Goal: Task Accomplishment & Management: Manage account settings

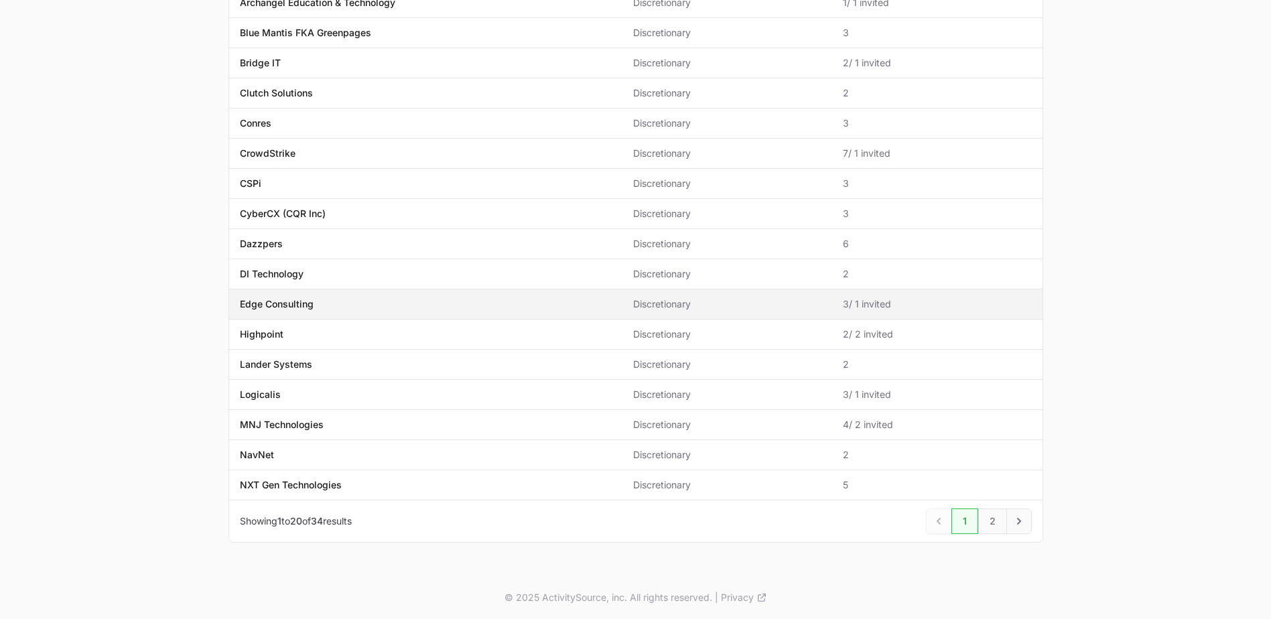
scroll to position [311, 0]
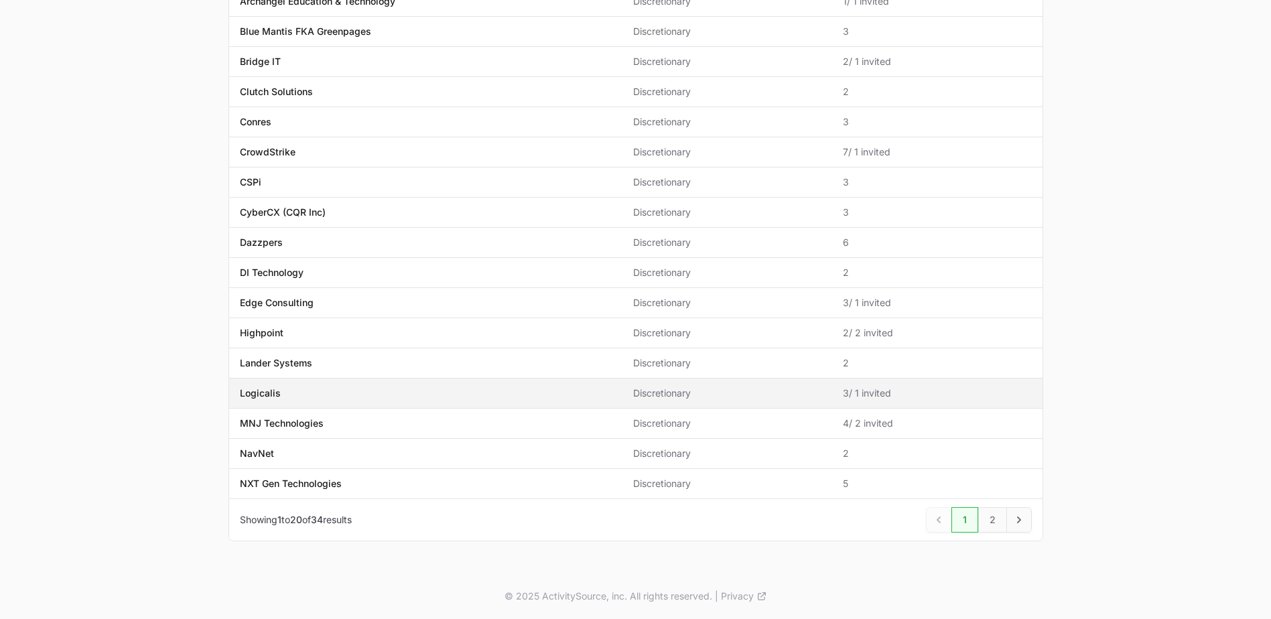
click at [318, 396] on span "Logicalis" at bounding box center [426, 393] width 372 height 13
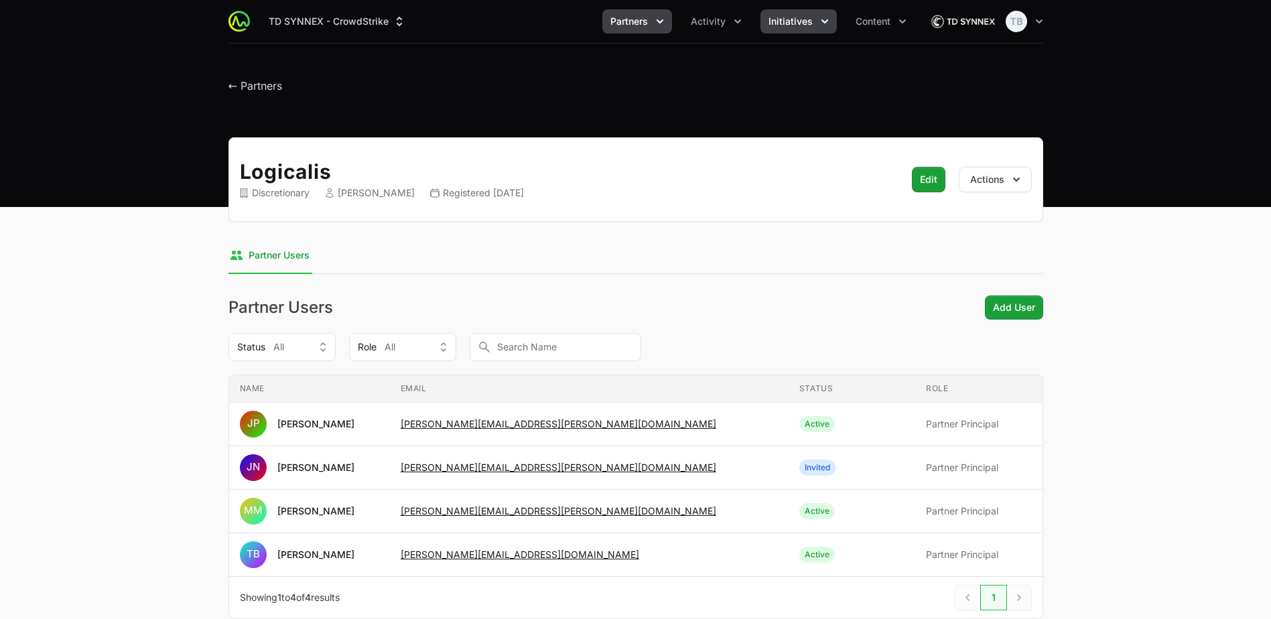
click at [789, 16] on span "Initiatives" at bounding box center [790, 21] width 44 height 13
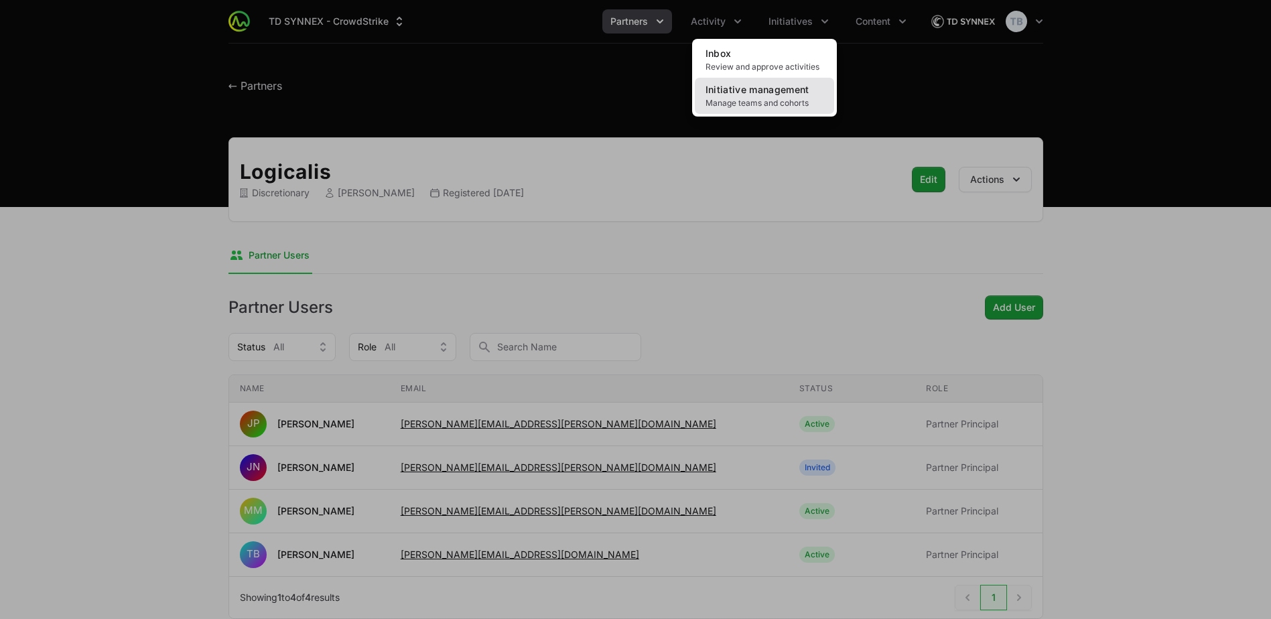
click at [779, 94] on span "Initiative management" at bounding box center [757, 89] width 104 height 11
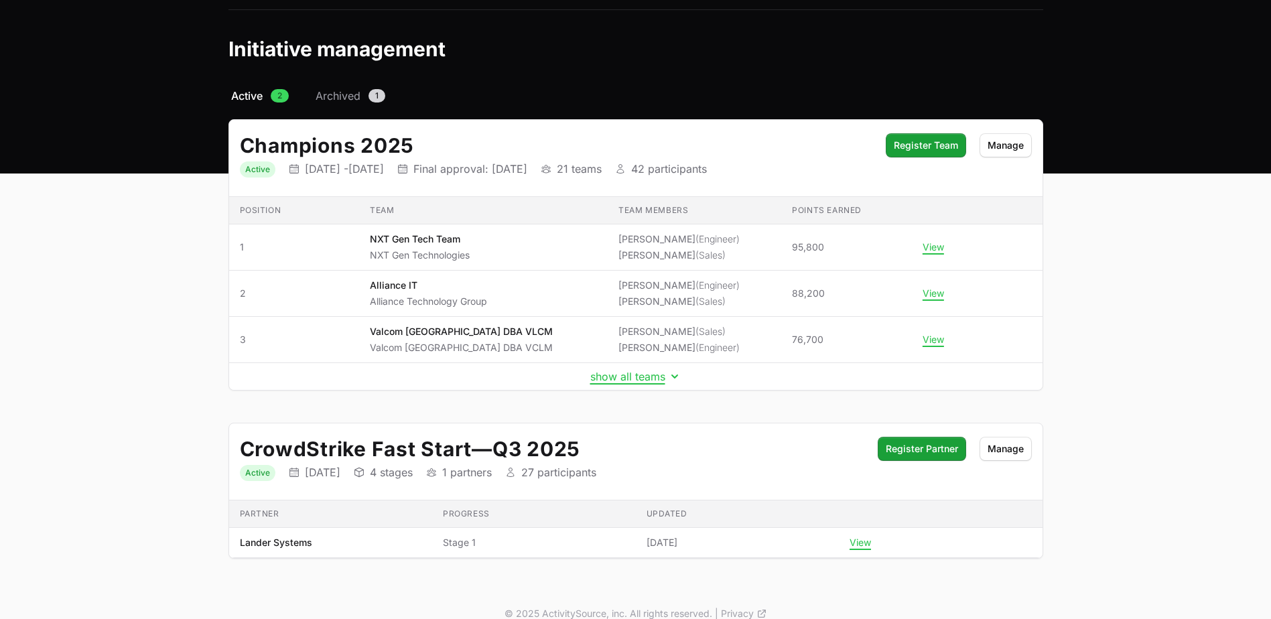
scroll to position [51, 0]
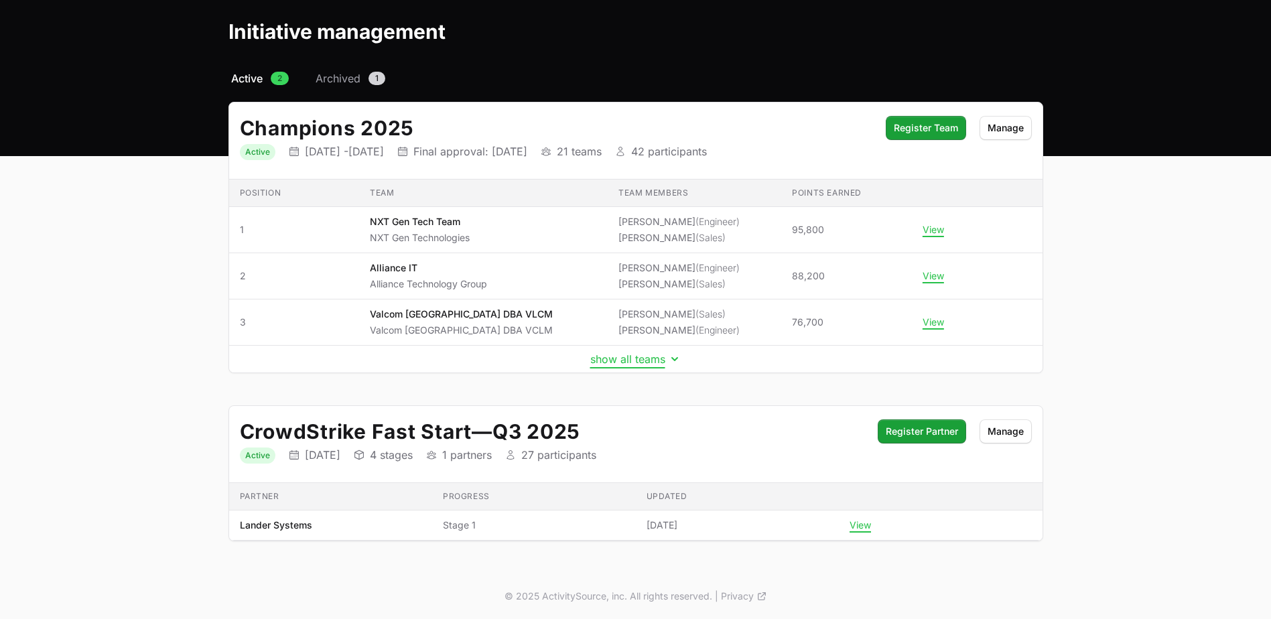
click at [650, 365] on button "show all teams" at bounding box center [635, 358] width 91 height 13
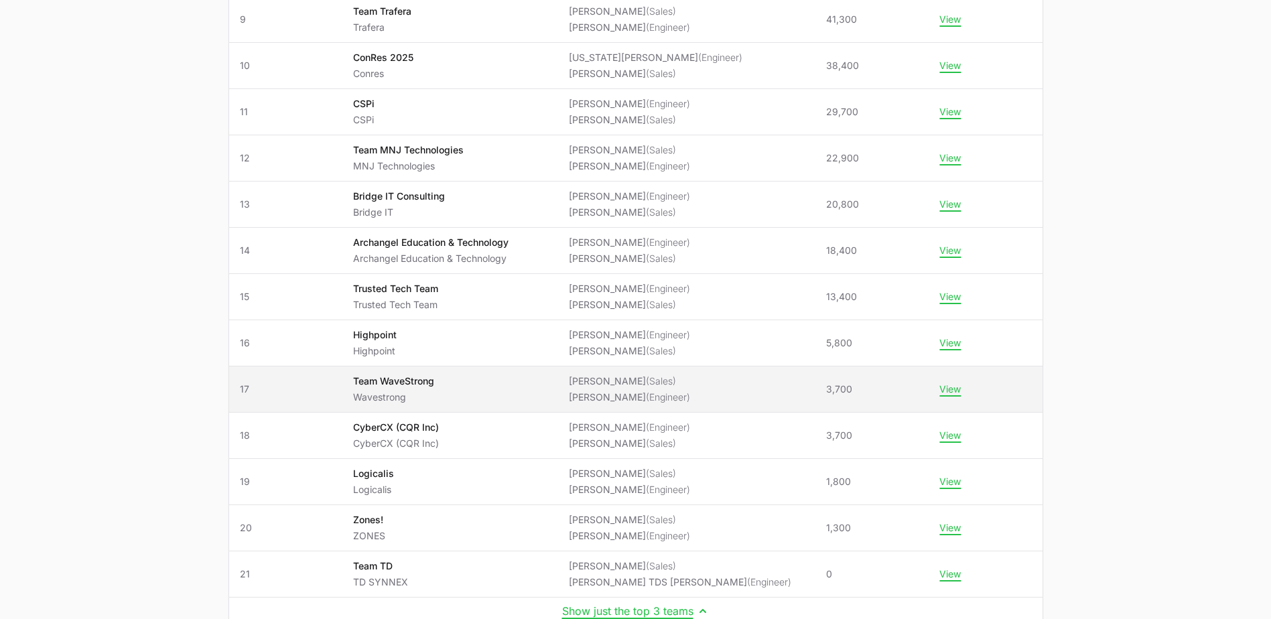
scroll to position [654, 0]
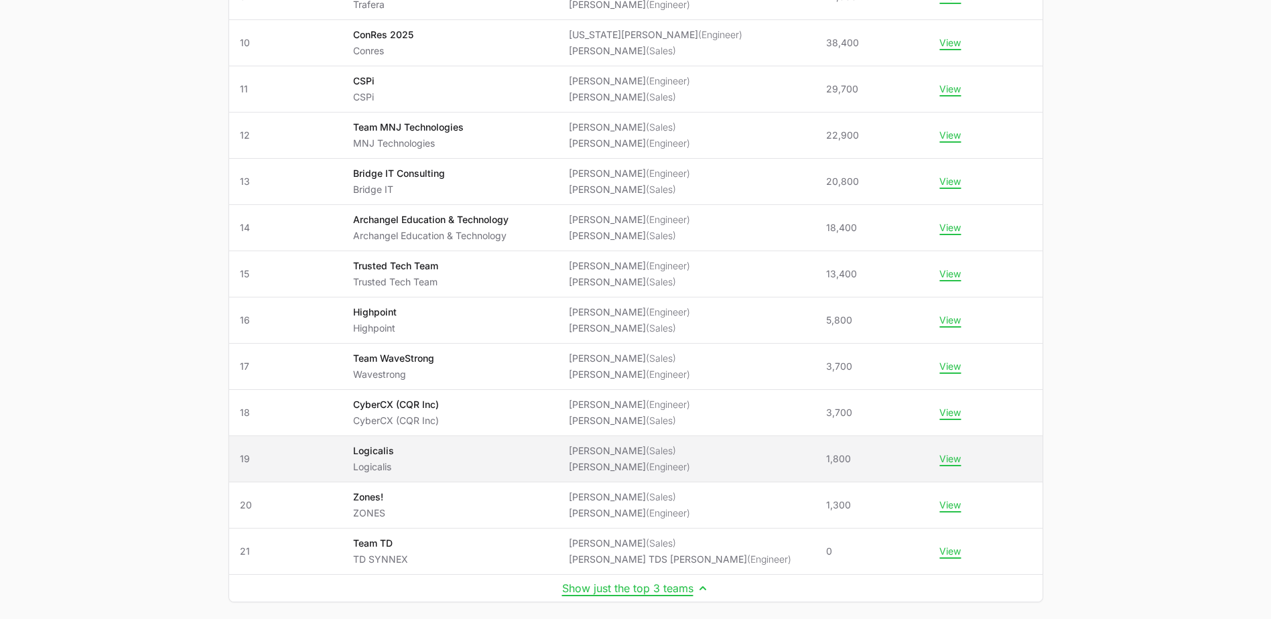
click at [394, 450] on p "Logicalis" at bounding box center [373, 450] width 41 height 13
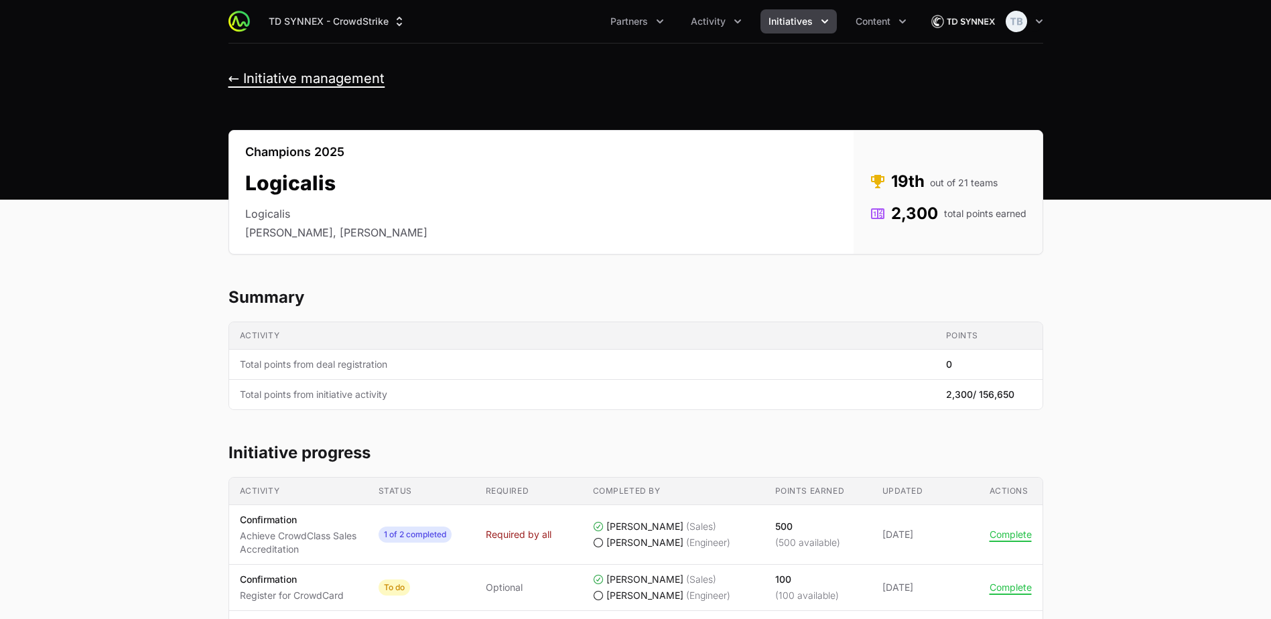
click at [290, 74] on button "← Initiative management" at bounding box center [306, 78] width 157 height 17
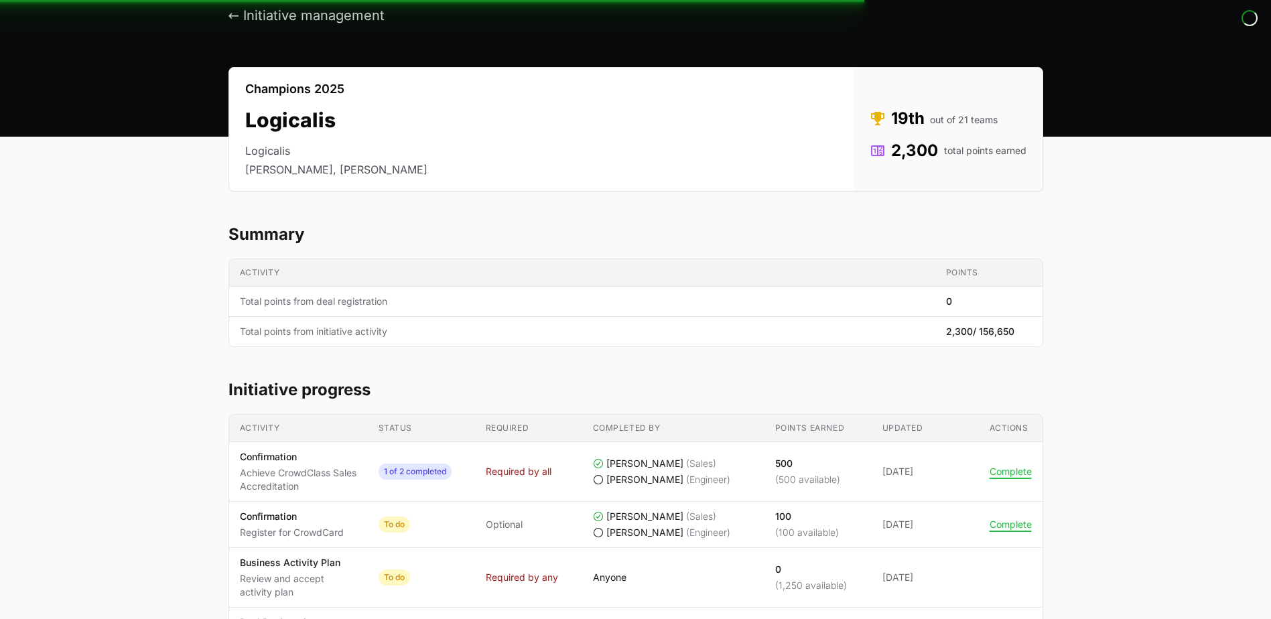
scroll to position [24, 0]
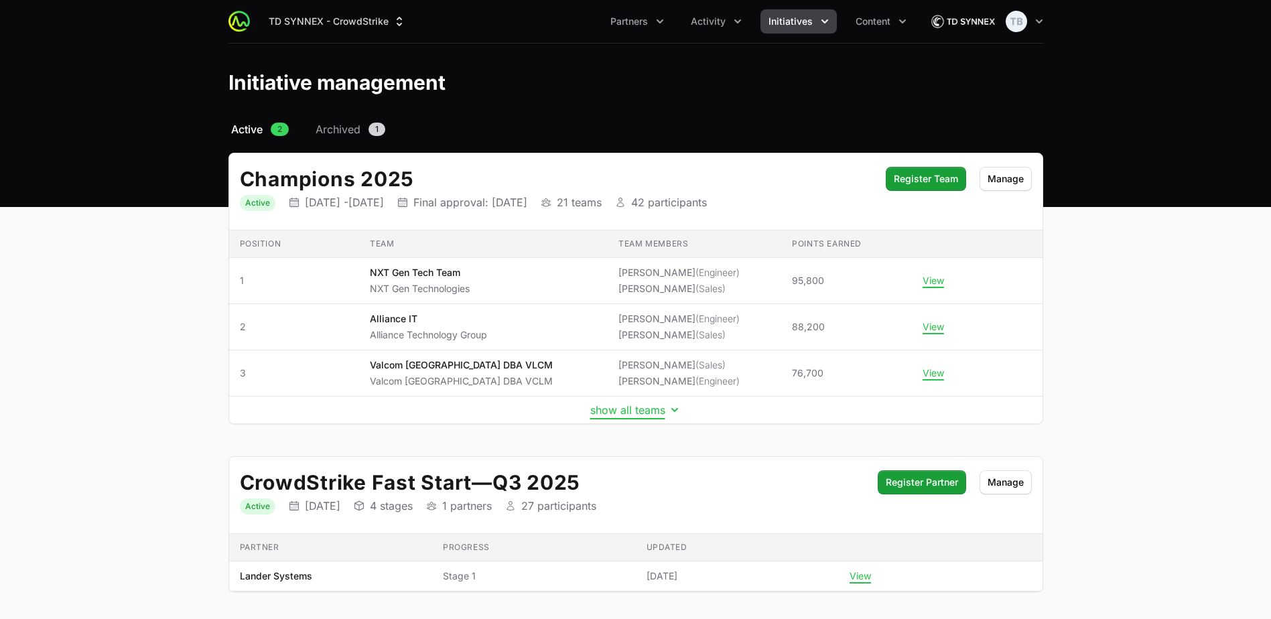
click at [634, 412] on button "show all teams" at bounding box center [635, 409] width 91 height 13
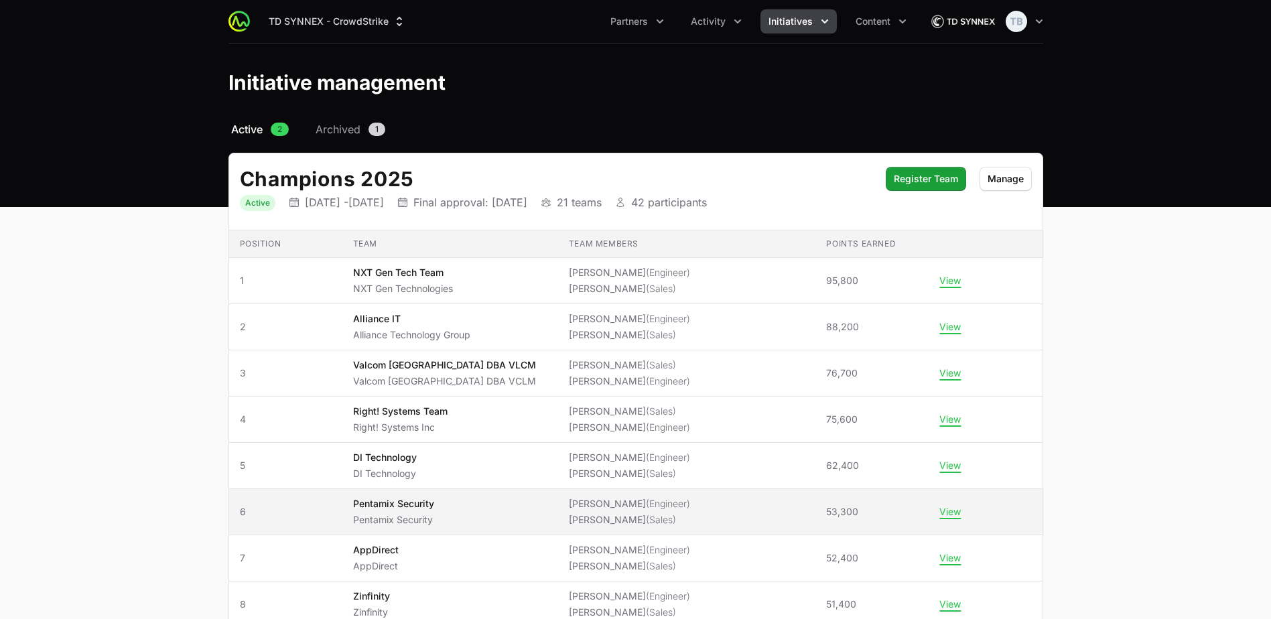
click at [371, 509] on td "Team Pentamix Security Pentamix Security" at bounding box center [450, 512] width 216 height 46
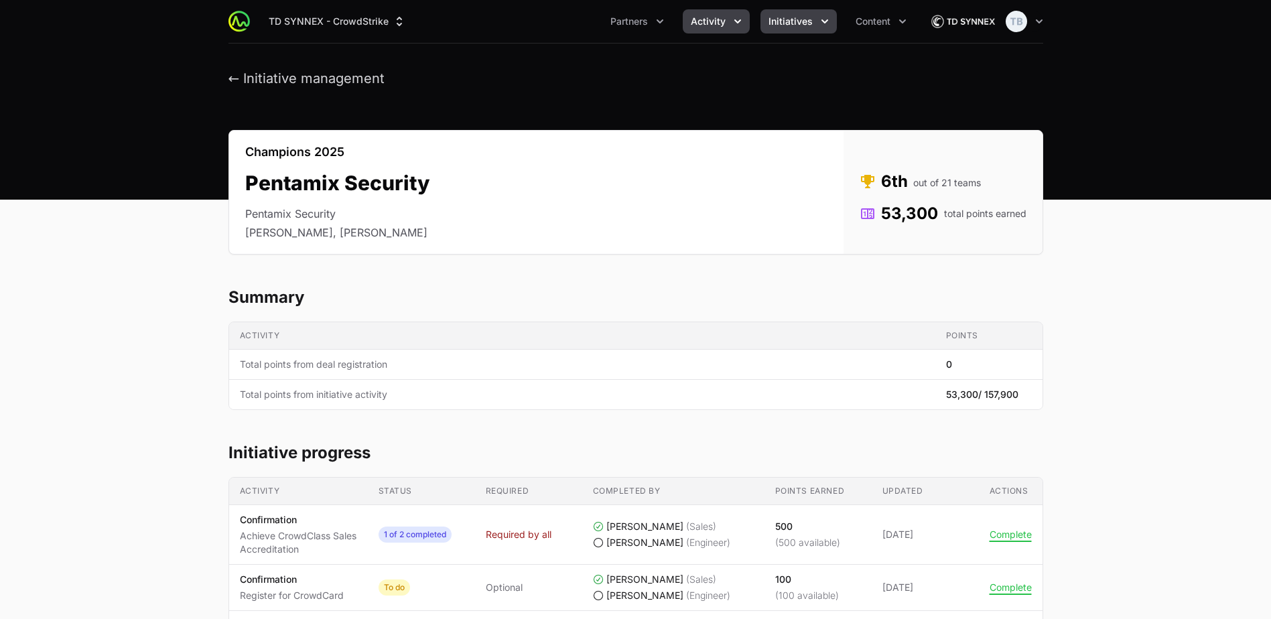
click at [742, 21] on icon "Activity menu" at bounding box center [737, 21] width 13 height 13
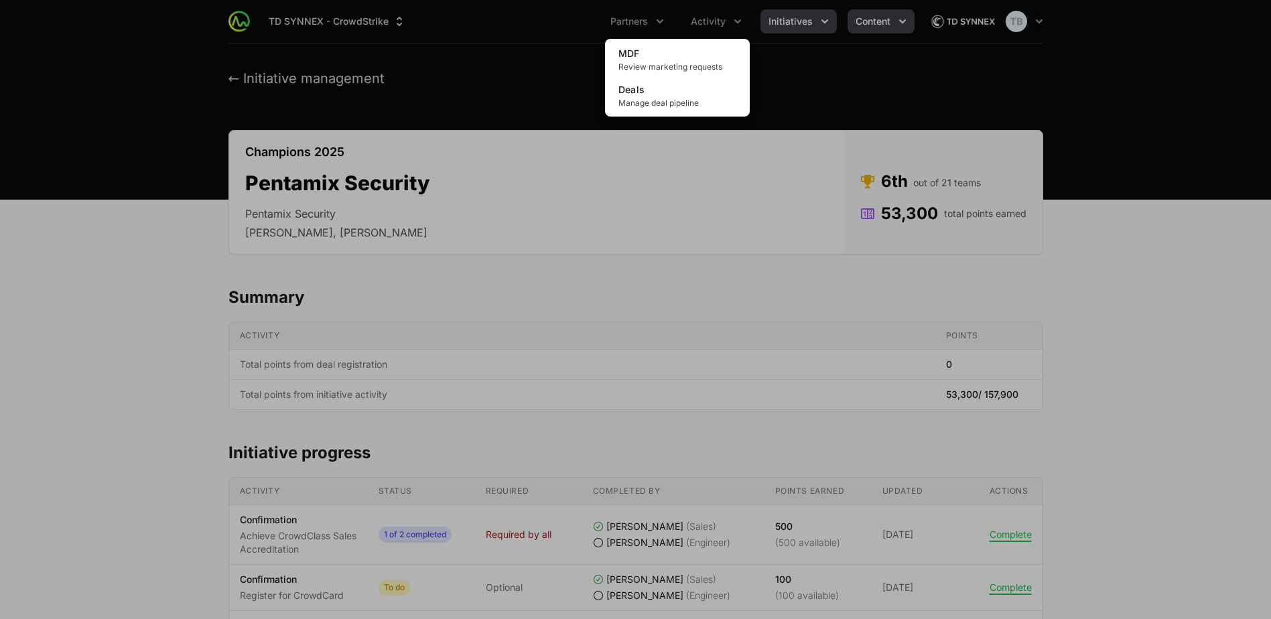
click at [892, 19] on div "Activity menu" at bounding box center [635, 309] width 1271 height 619
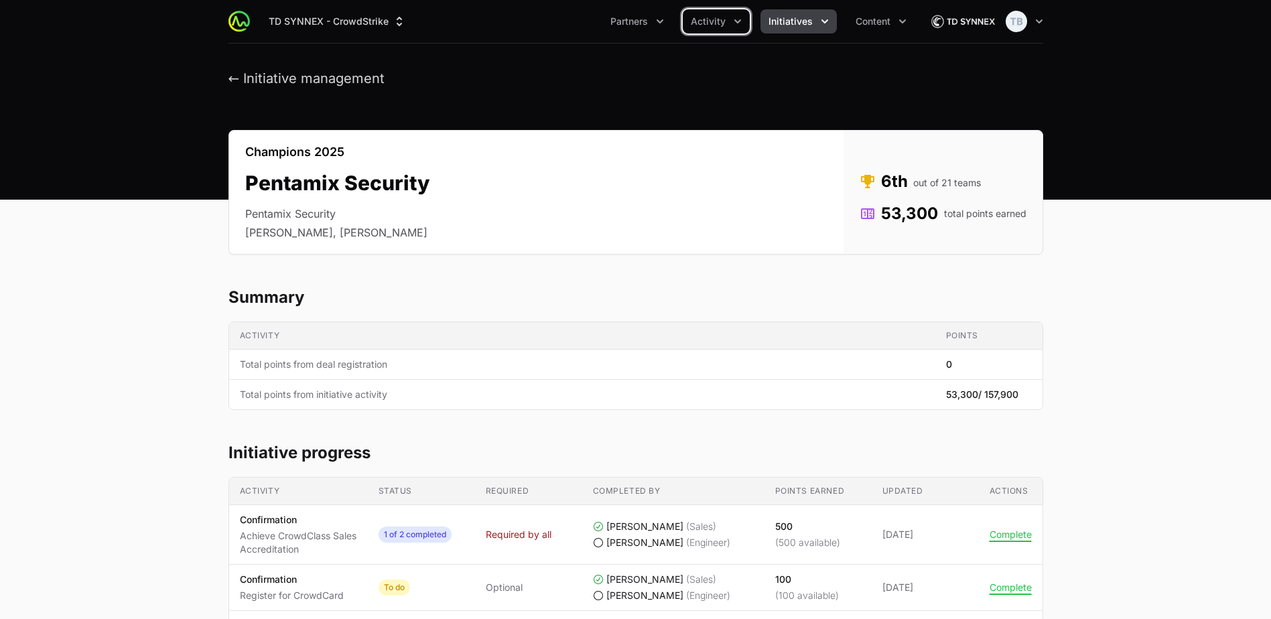
click at [813, 27] on button "Initiatives" at bounding box center [798, 21] width 76 height 24
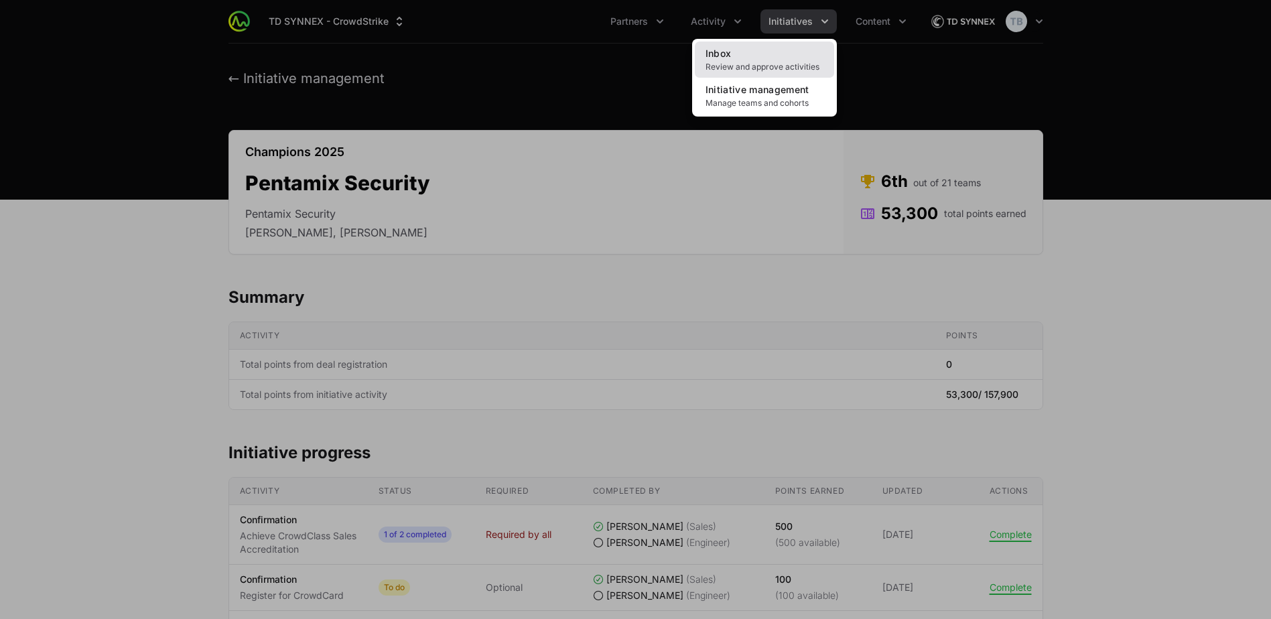
click at [816, 60] on link "Inbox Review and approve activities" at bounding box center [764, 60] width 139 height 36
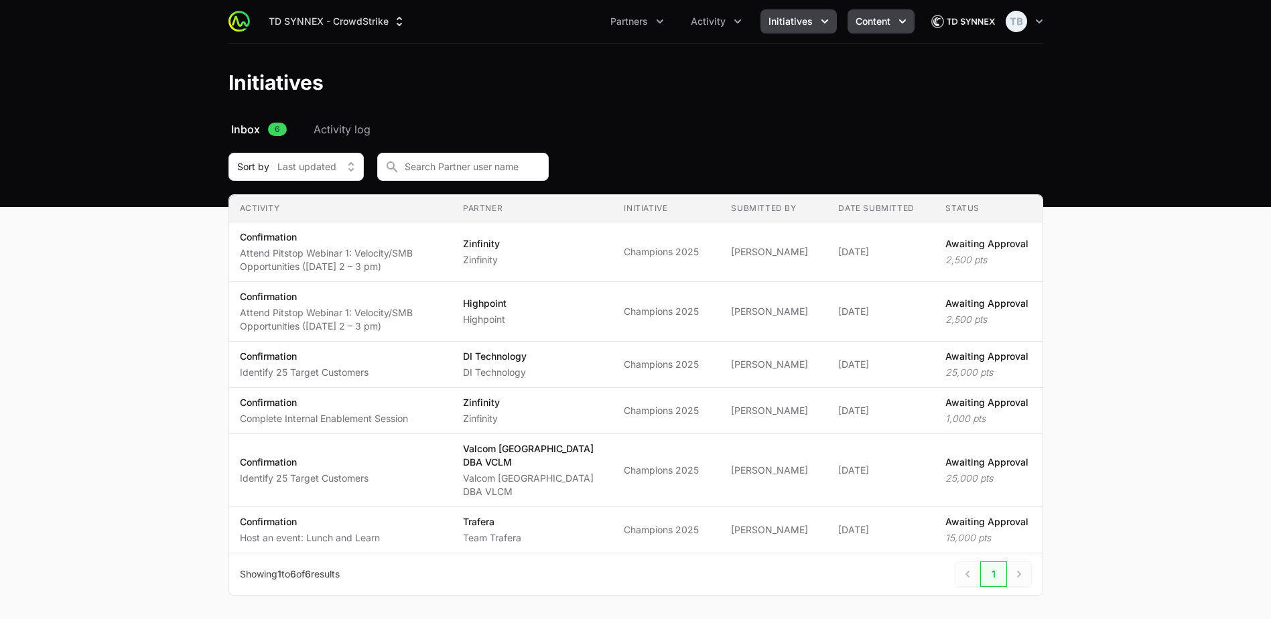
drag, startPoint x: 885, startPoint y: 23, endPoint x: 891, endPoint y: 19, distance: 6.9
click at [891, 19] on button "Content" at bounding box center [881, 21] width 67 height 24
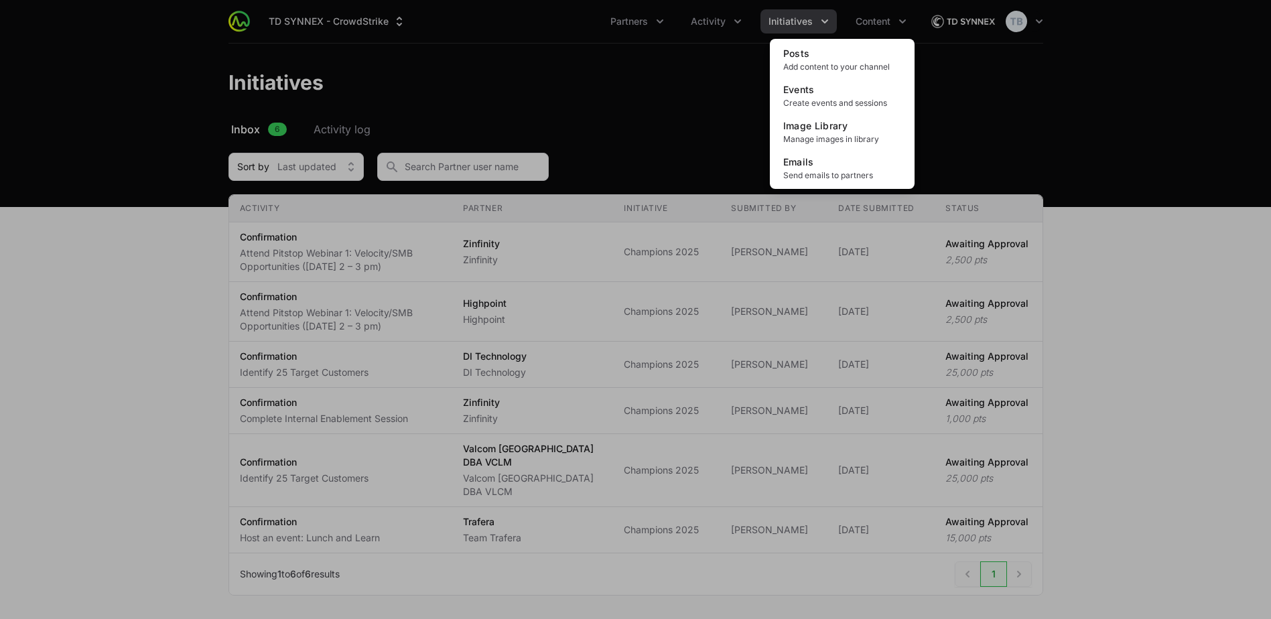
click at [955, 109] on div "Content menu" at bounding box center [635, 309] width 1271 height 619
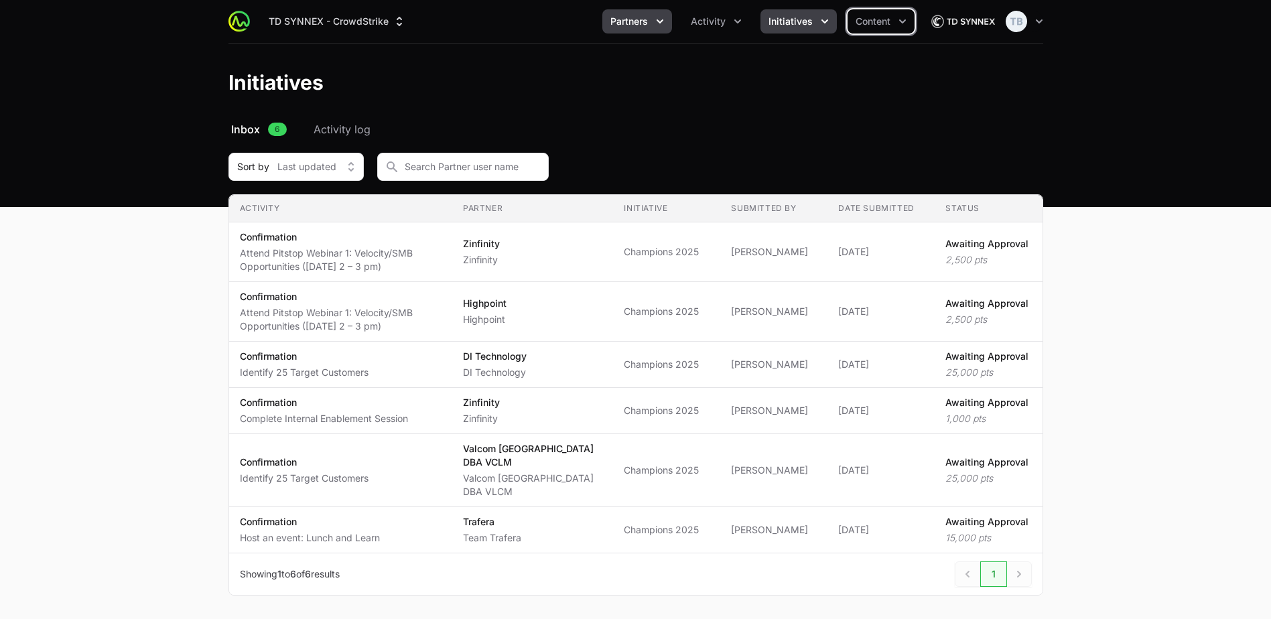
click at [658, 29] on button "Partners" at bounding box center [637, 21] width 70 height 24
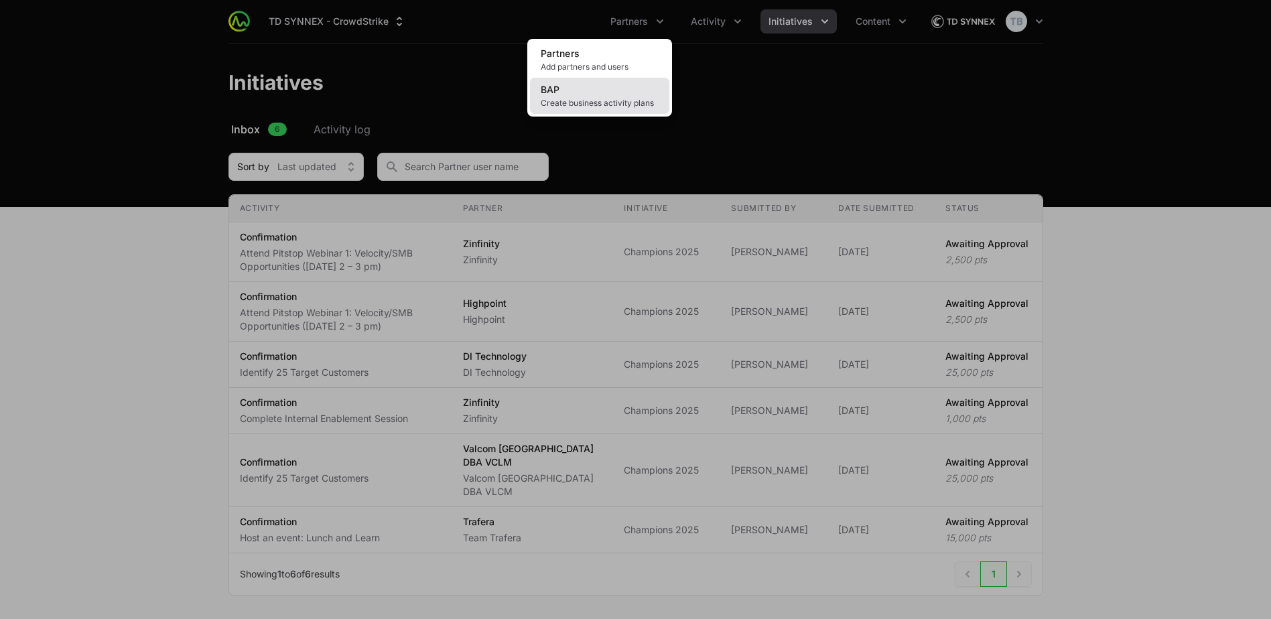
click at [624, 95] on link "BAP Create business activity plans" at bounding box center [599, 96] width 139 height 36
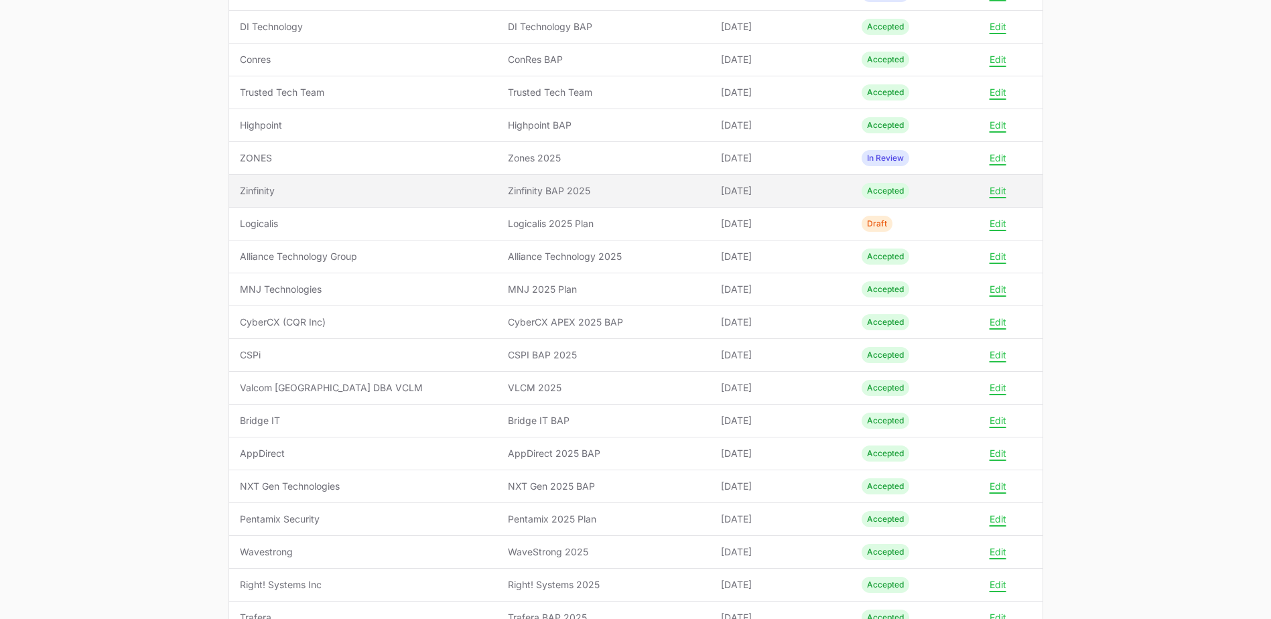
scroll to position [268, 0]
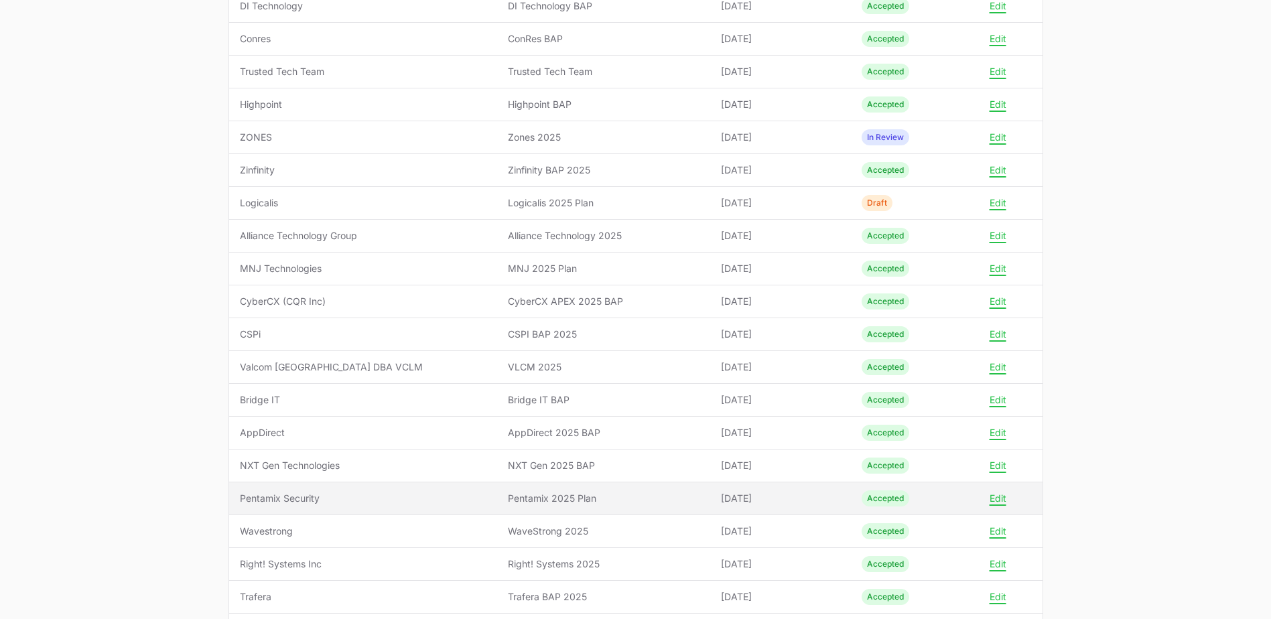
click at [306, 497] on span "Pentamix Security" at bounding box center [363, 498] width 247 height 13
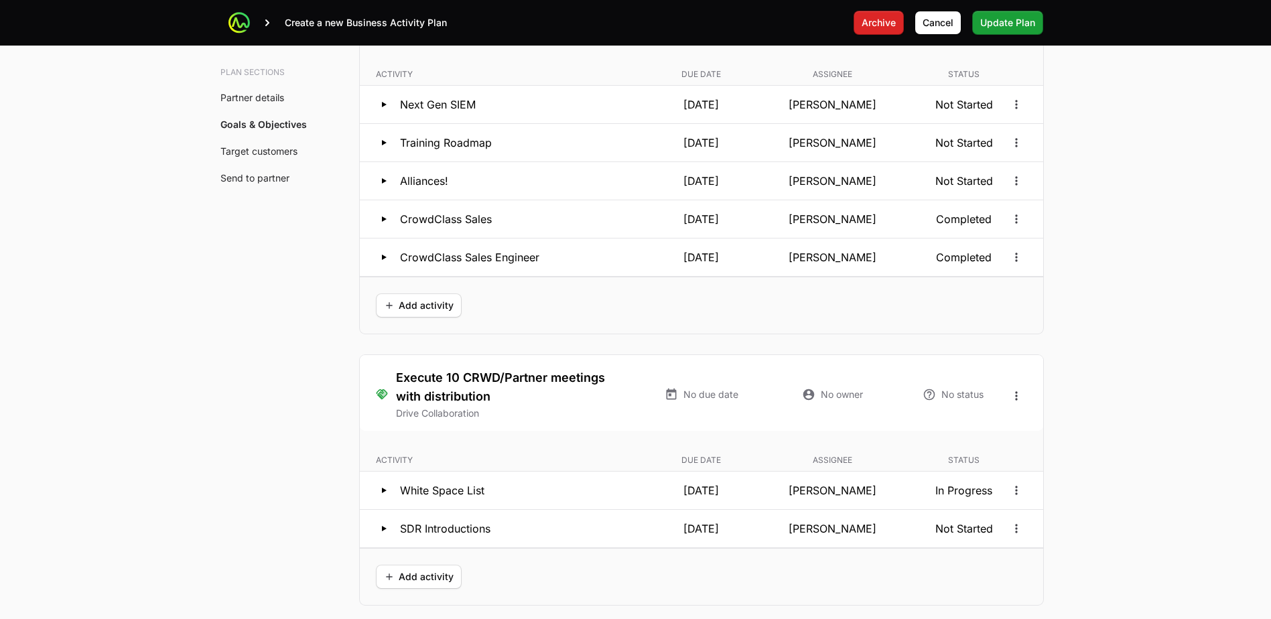
scroll to position [2821, 0]
